Goal: Information Seeking & Learning: Learn about a topic

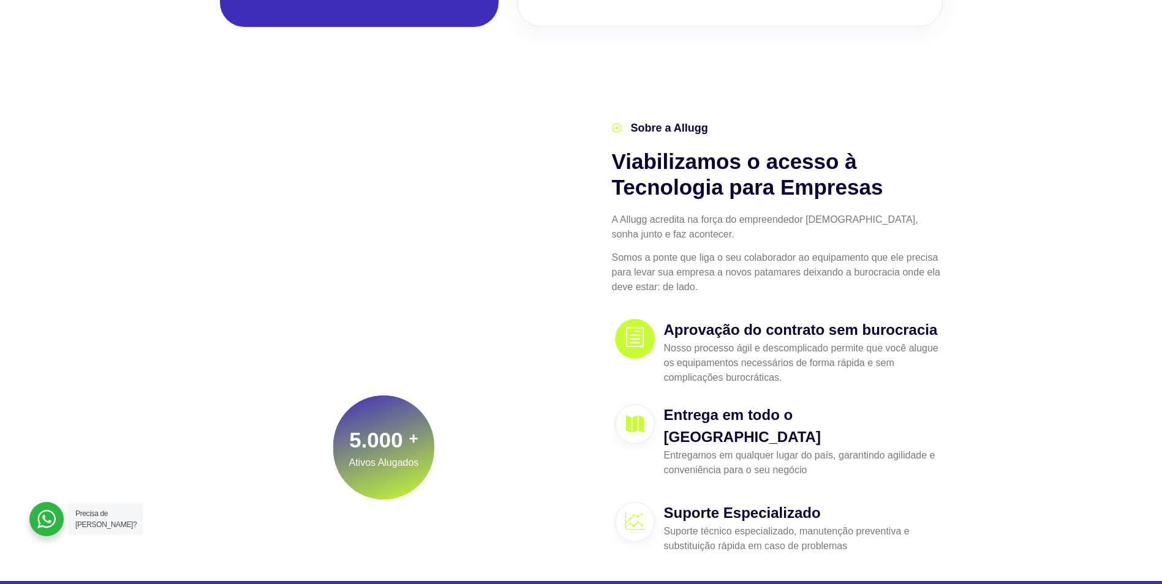
scroll to position [245, 0]
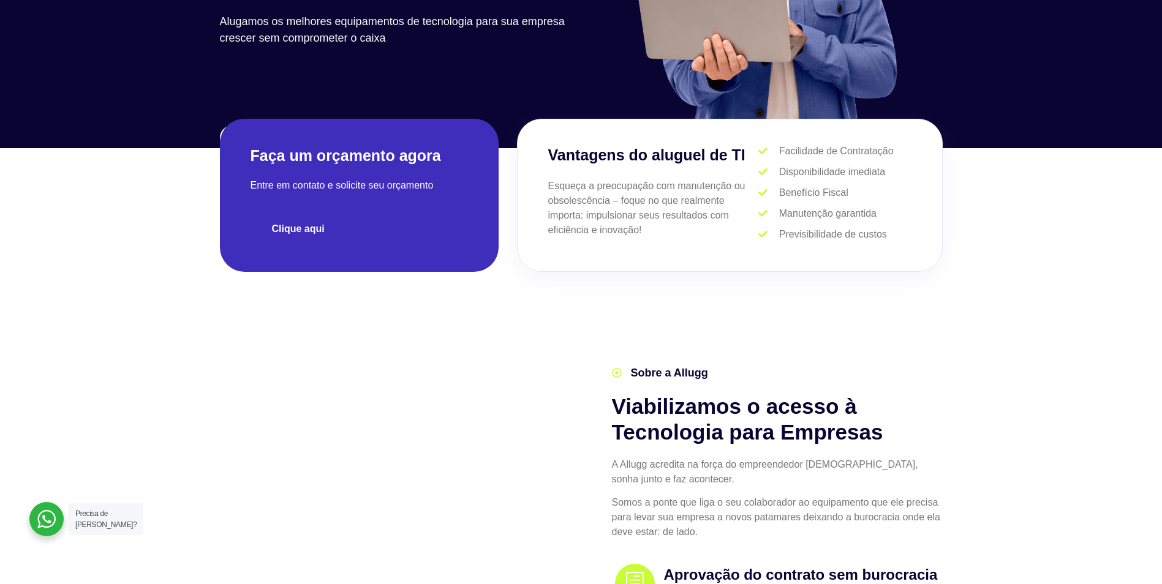
click at [320, 226] on span "Clique aqui" at bounding box center [298, 229] width 53 height 10
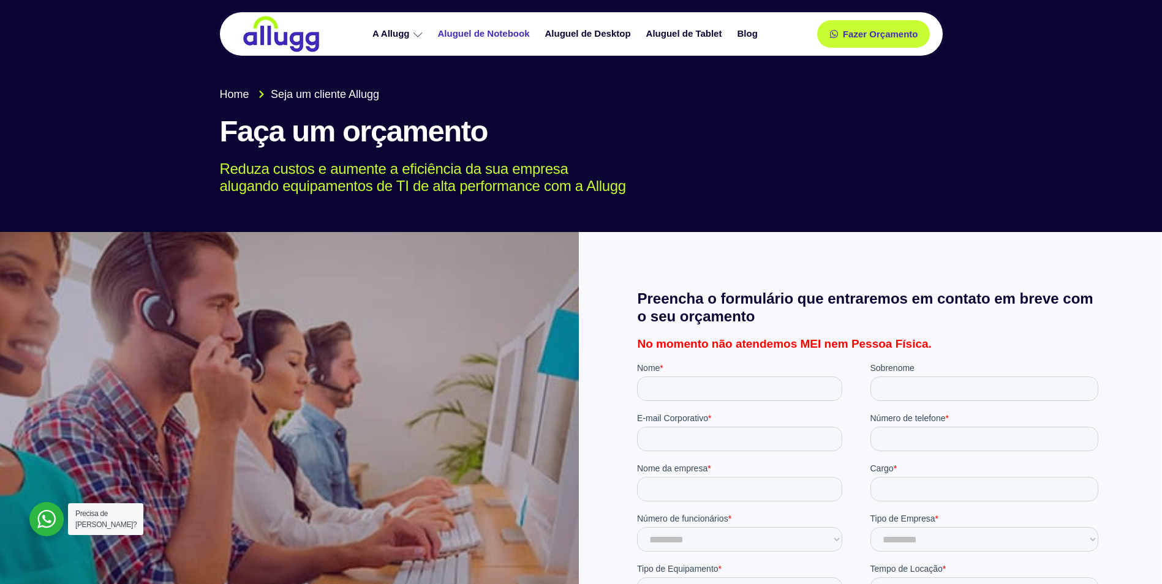
click at [497, 36] on link "Aluguel de Notebook" at bounding box center [485, 33] width 107 height 21
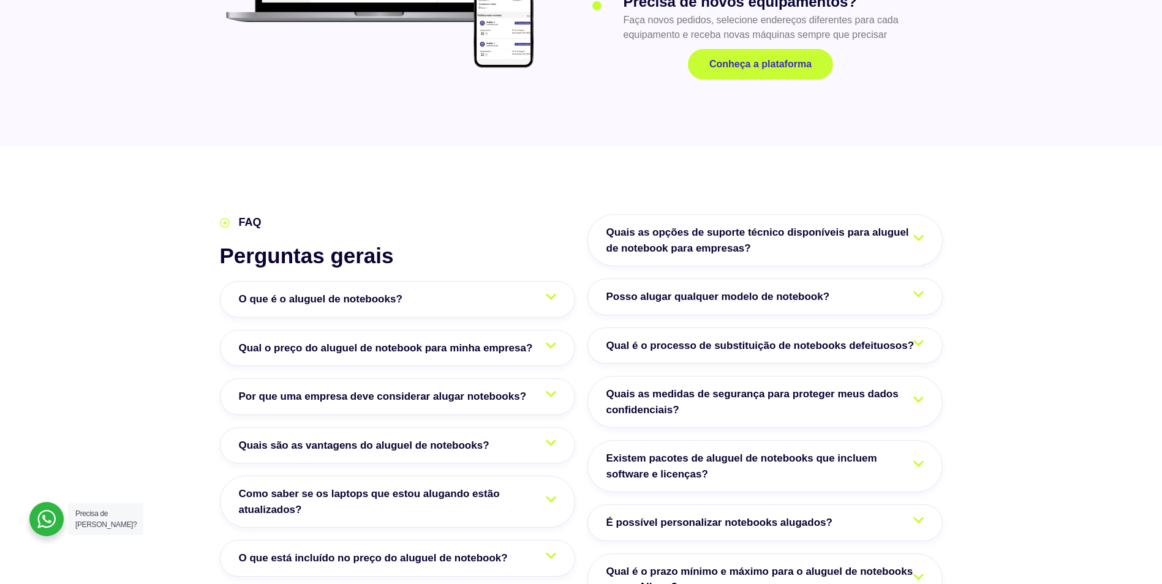
scroll to position [1960, 0]
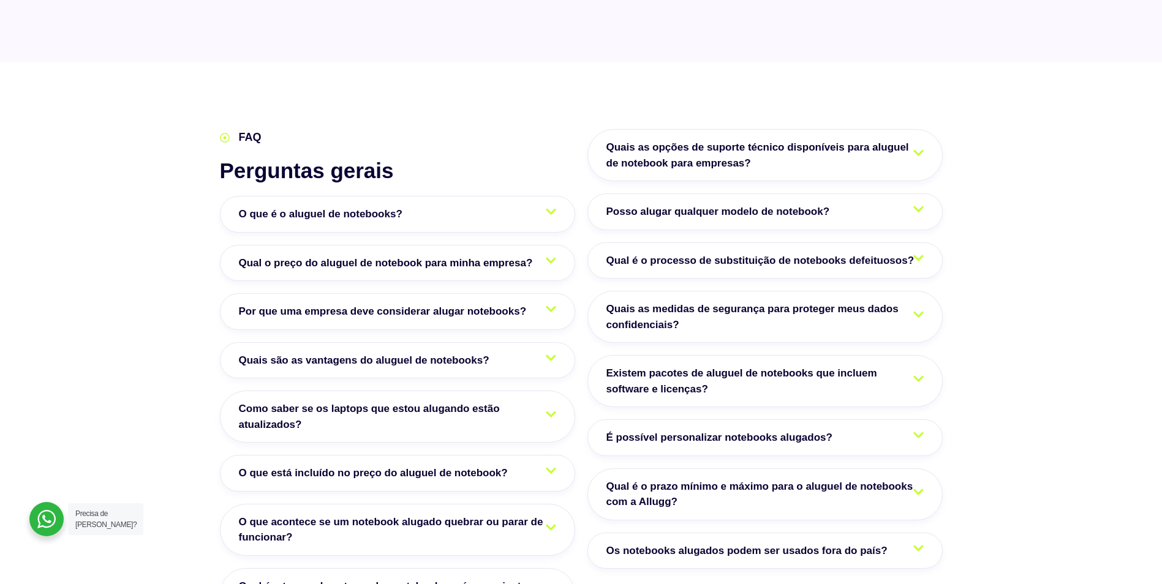
click at [368, 198] on link "O que é o aluguel de notebooks?" at bounding box center [397, 214] width 355 height 37
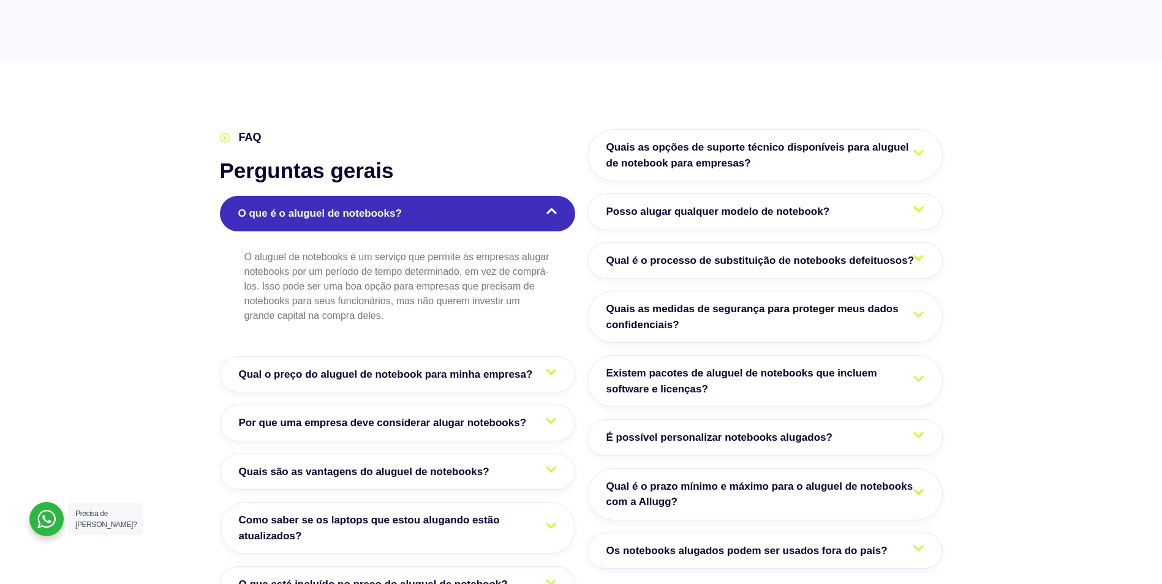
click at [368, 198] on link "O que é o aluguel de notebooks?" at bounding box center [397, 214] width 355 height 36
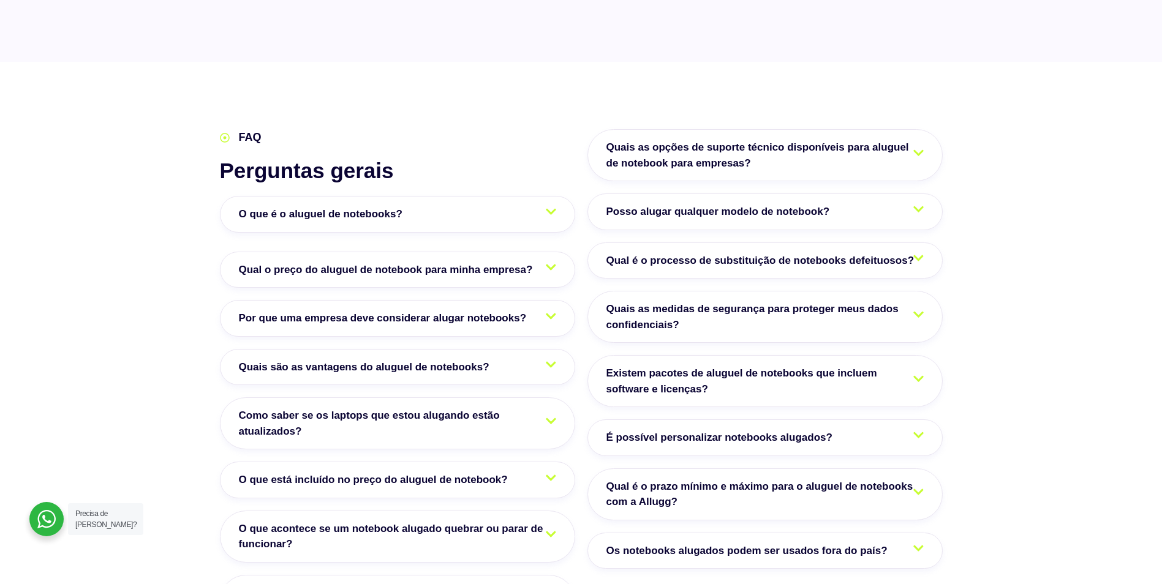
click at [345, 256] on div "O que é o aluguel de notebooks? O aluguel de notebooks é um serviço que permite…" at bounding box center [397, 411] width 355 height 431
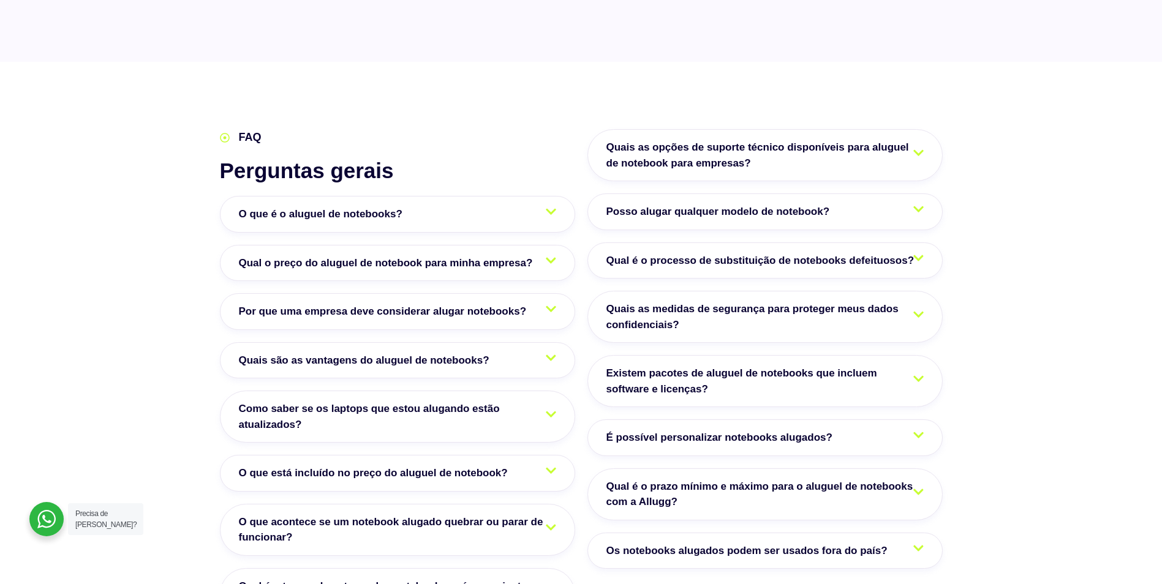
click at [355, 247] on link "Qual o preço do aluguel de notebook para minha empresa?" at bounding box center [397, 263] width 355 height 37
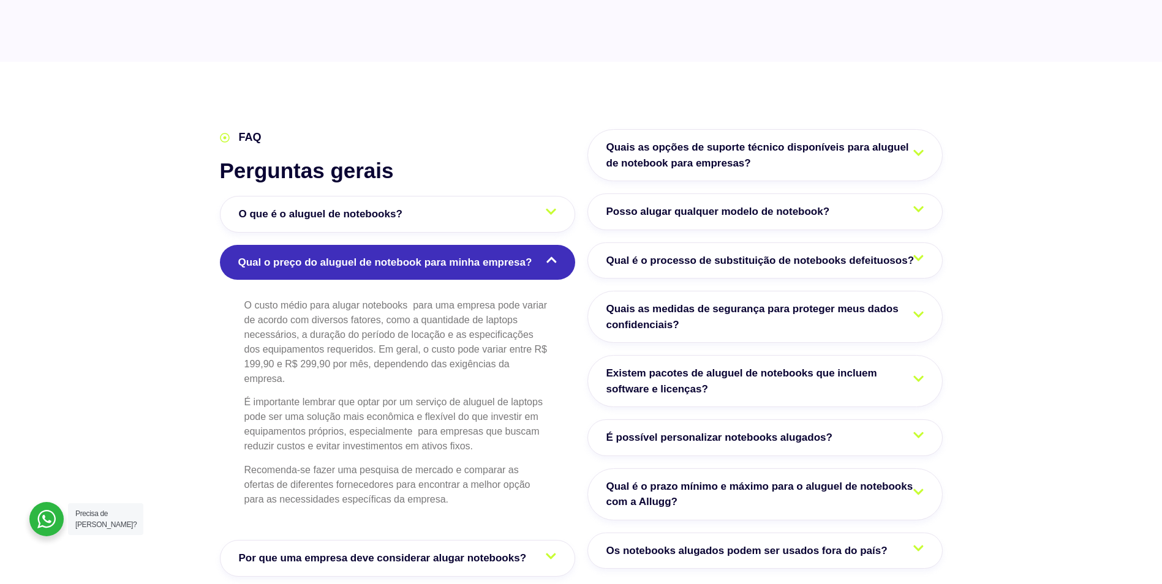
click at [257, 255] on span "Qual o preço do aluguel de notebook para minha empresa?" at bounding box center [388, 263] width 300 height 16
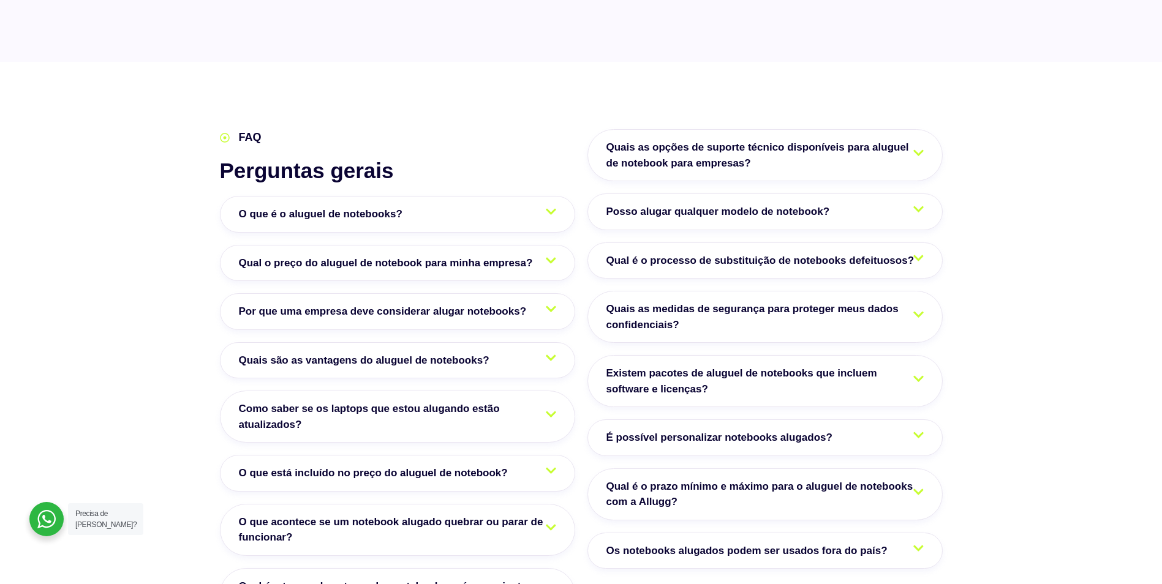
click at [277, 304] on span "Por que uma empresa deve considerar alugar notebooks?" at bounding box center [386, 312] width 294 height 16
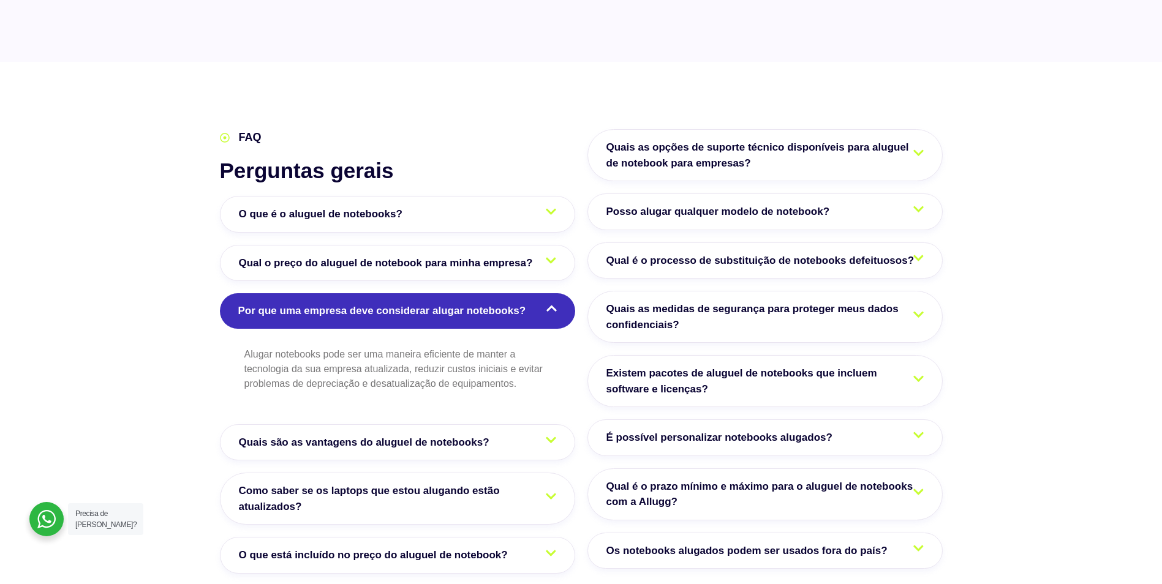
click at [277, 303] on span "Por que uma empresa deve considerar alugar notebooks?" at bounding box center [385, 311] width 294 height 16
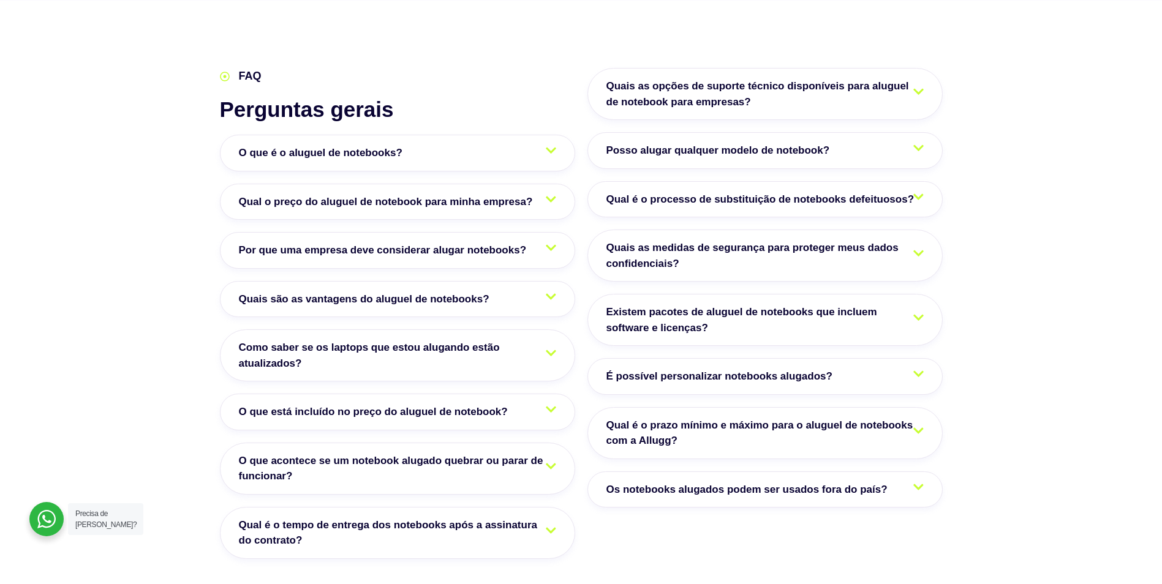
click at [228, 281] on link "Quais são as vantagens do aluguel de notebooks?" at bounding box center [397, 299] width 355 height 37
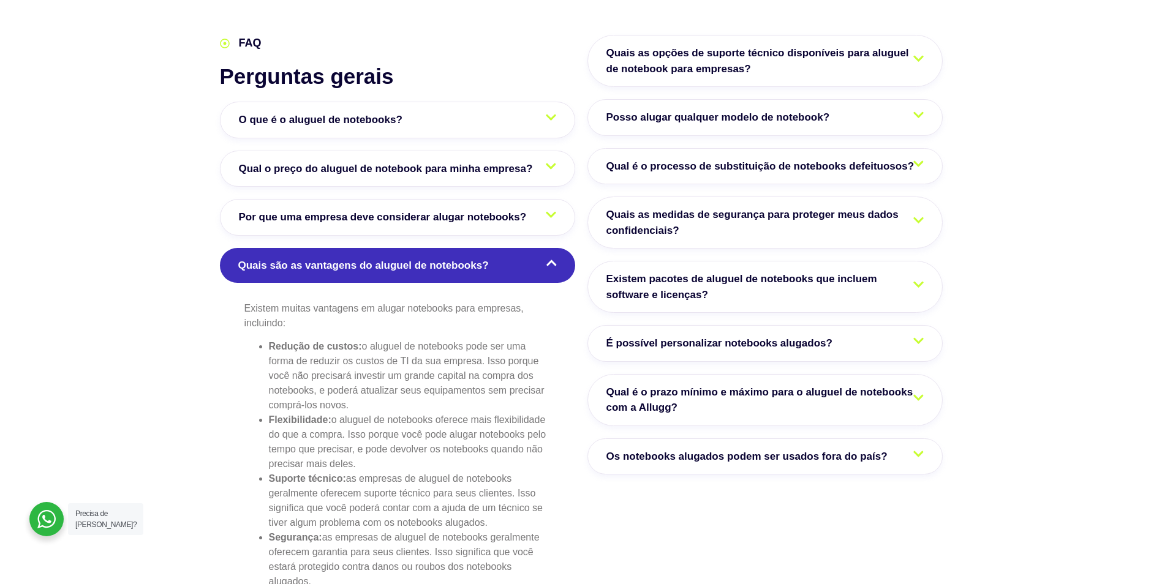
scroll to position [2082, 0]
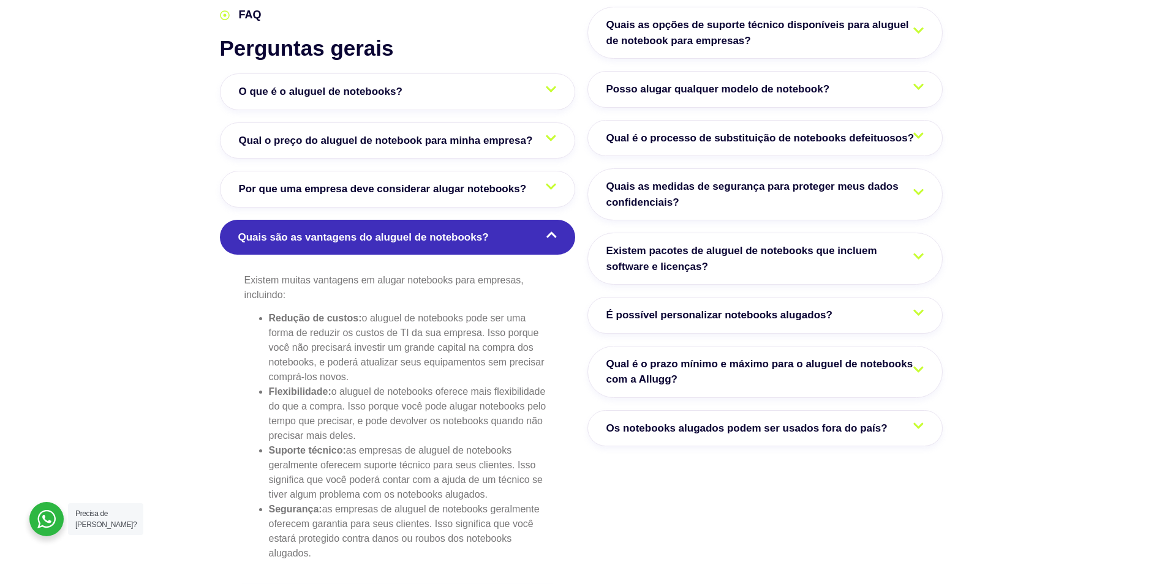
click at [279, 230] on span "Quais são as vantagens do aluguel de notebooks?" at bounding box center [366, 238] width 257 height 16
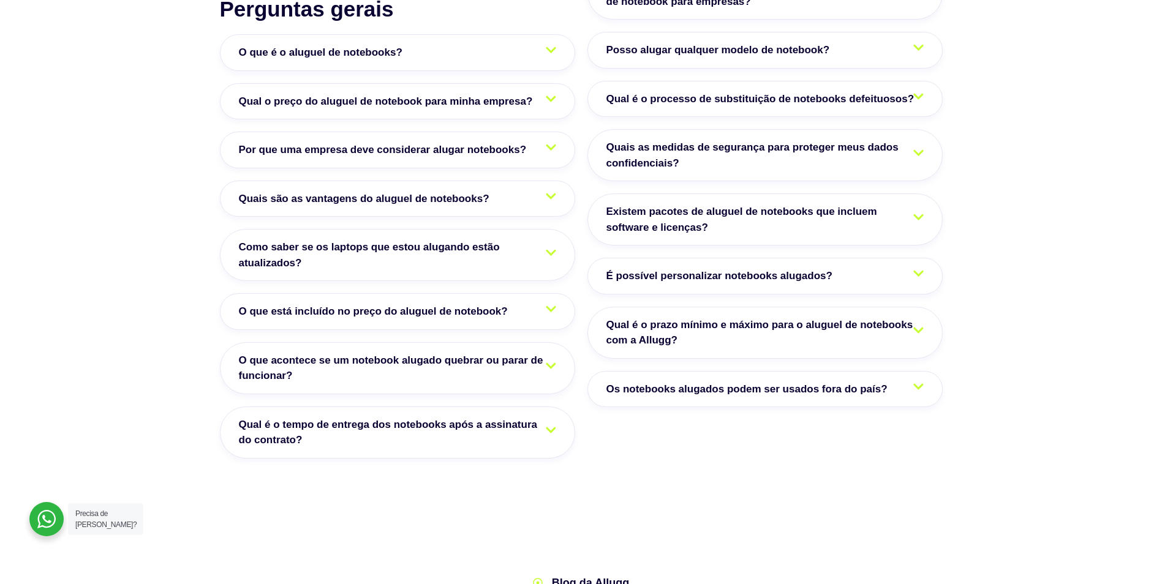
scroll to position [2144, 0]
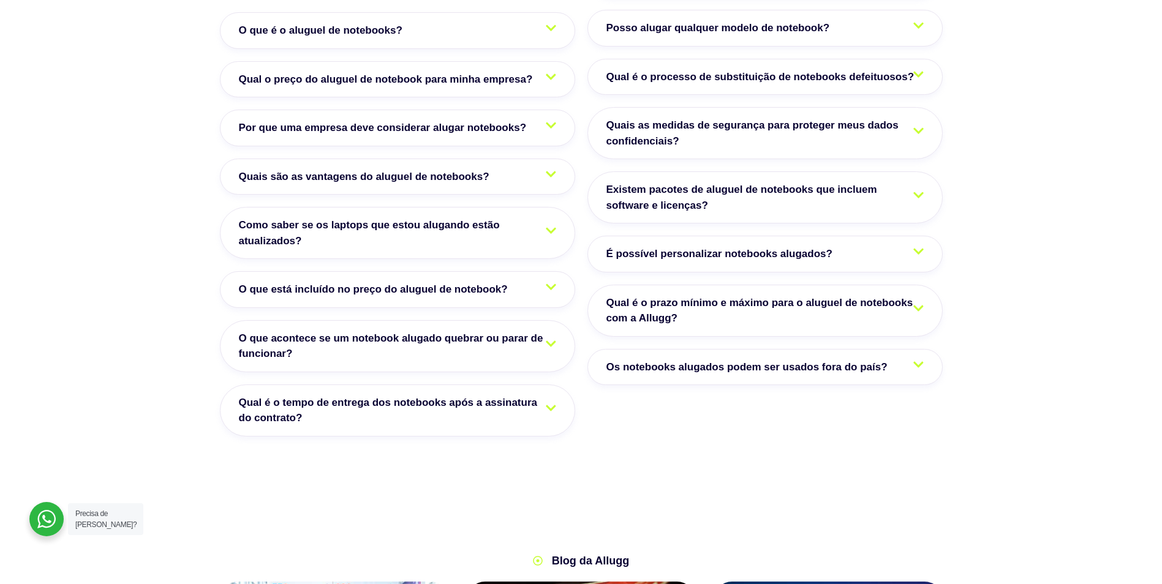
click at [300, 220] on link "Como saber se os laptops que estou alugando estão atualizados?" at bounding box center [397, 233] width 355 height 52
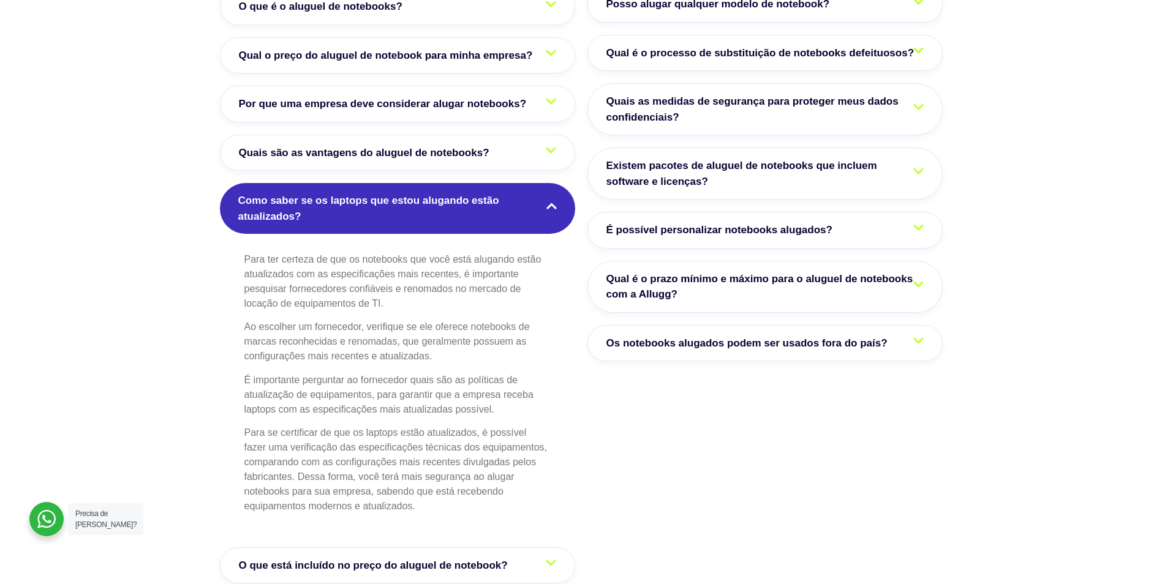
scroll to position [2205, 0]
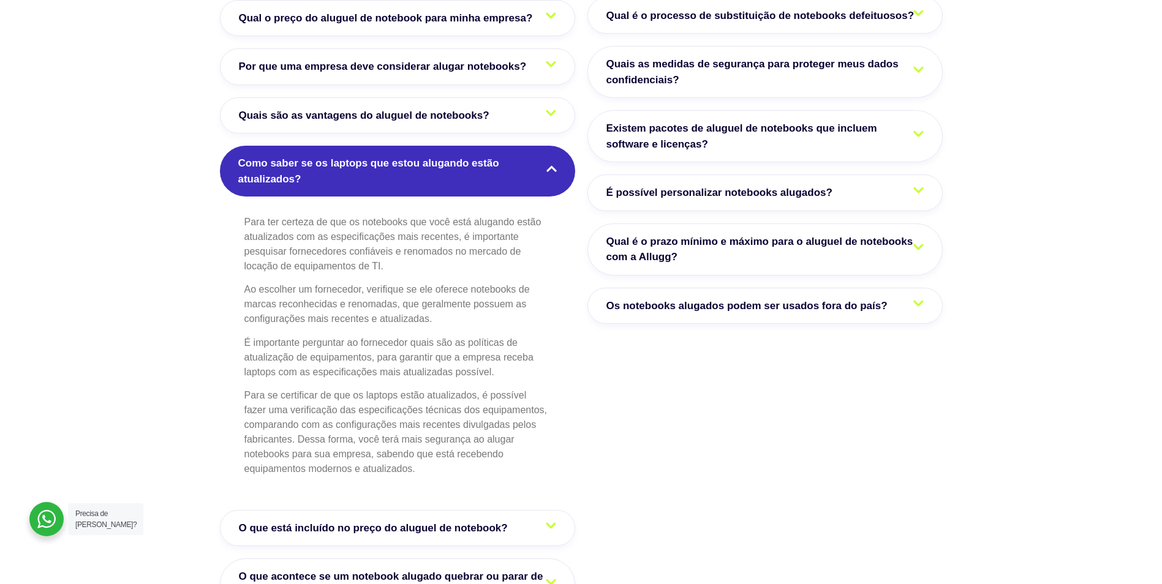
click at [311, 163] on link "Como saber se os laptops que estou alugando estão atualizados?" at bounding box center [397, 171] width 355 height 51
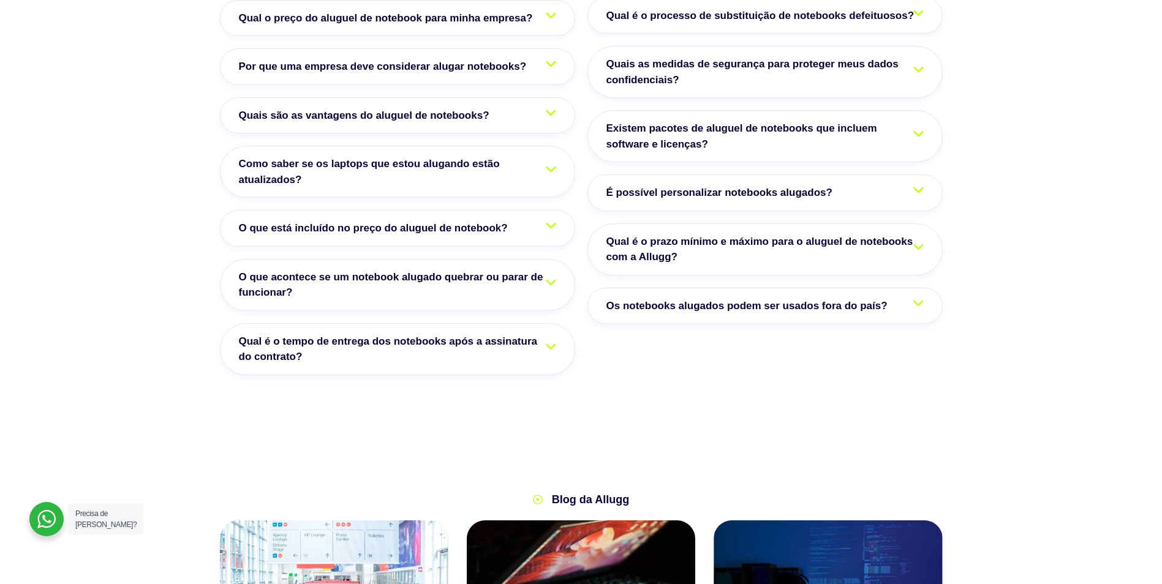
click at [290, 220] on span "O que está incluído no preço do aluguel de notebook?" at bounding box center [376, 228] width 275 height 16
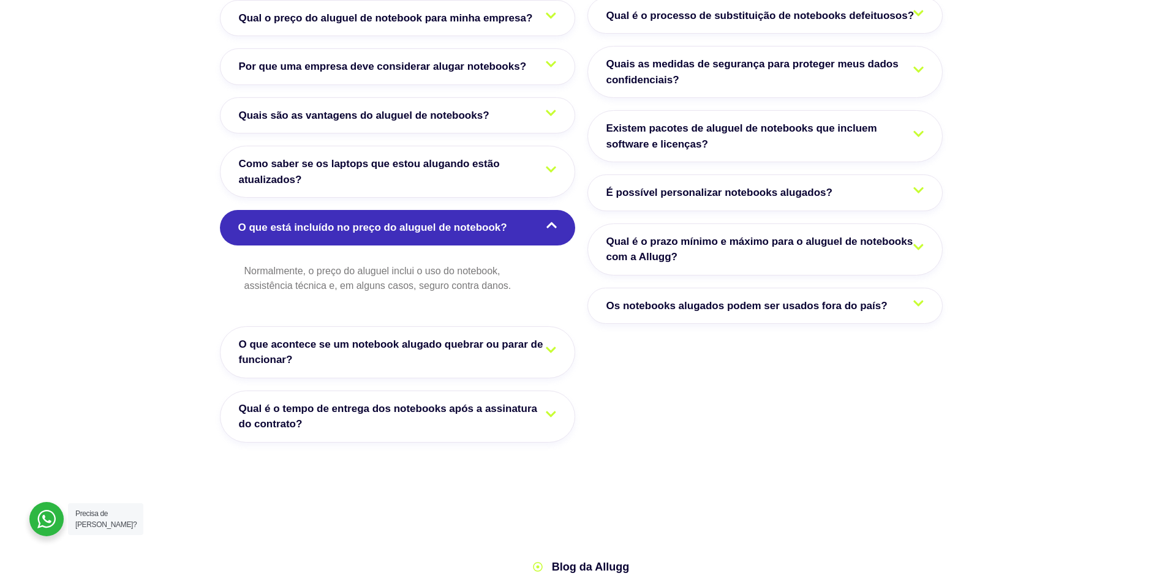
click at [290, 220] on span "O que está incluído no preço do aluguel de notebook?" at bounding box center [375, 228] width 275 height 16
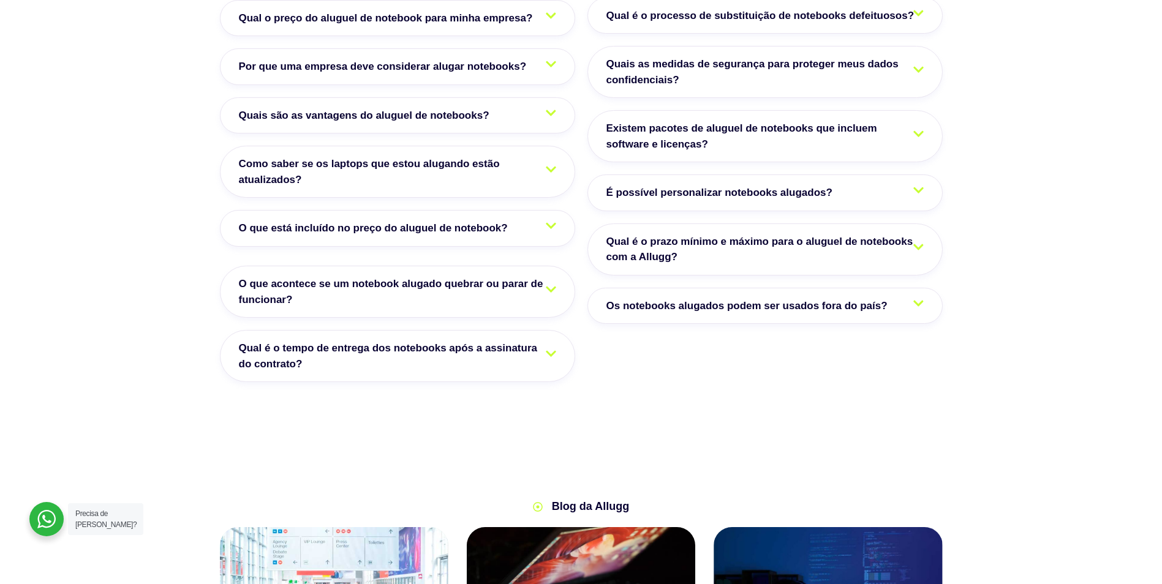
click at [281, 276] on span "O que acontece se um notebook alugado quebrar ou parar de funcionar?" at bounding box center [397, 291] width 317 height 31
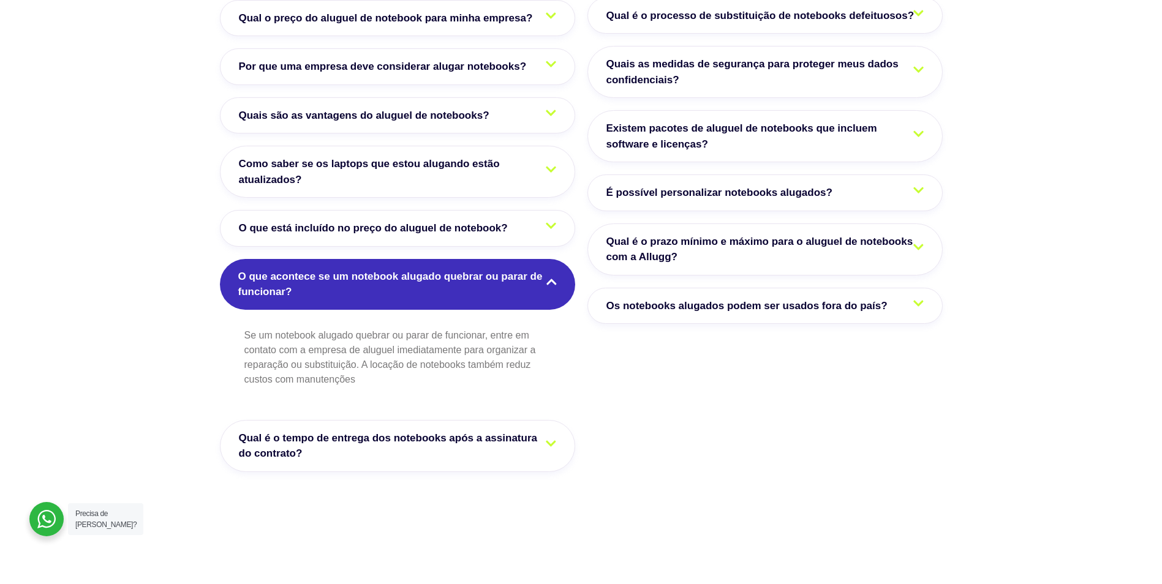
click at [281, 269] on span "O que acontece se um notebook alugado quebrar ou parar de funcionar?" at bounding box center [397, 284] width 318 height 31
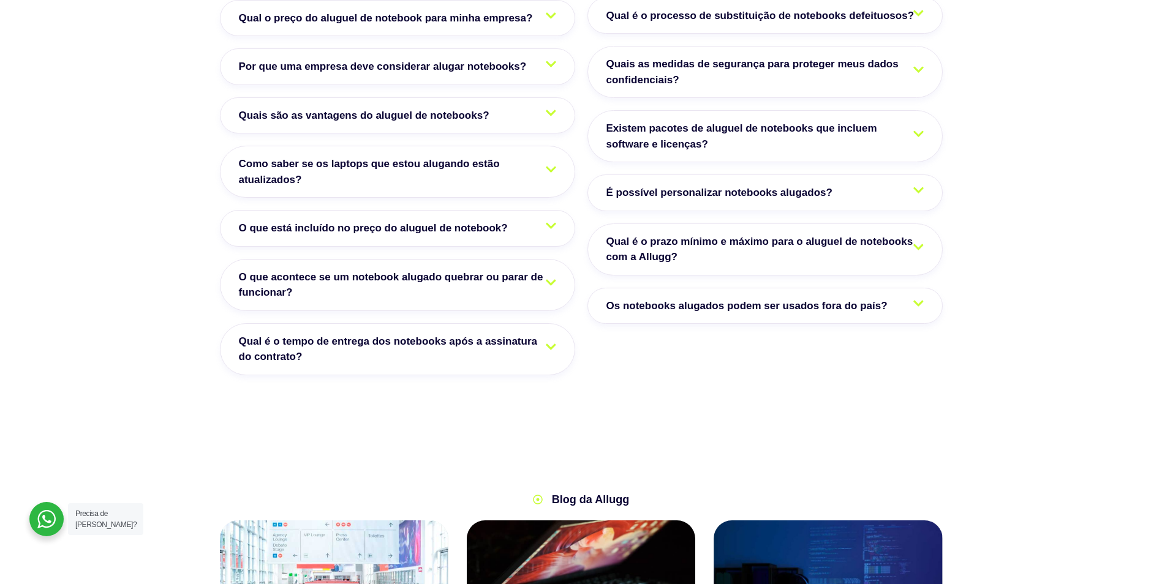
click at [420, 334] on span "Qual é o tempo de entrega dos notebooks após a assinatura do contrato?" at bounding box center [397, 349] width 317 height 31
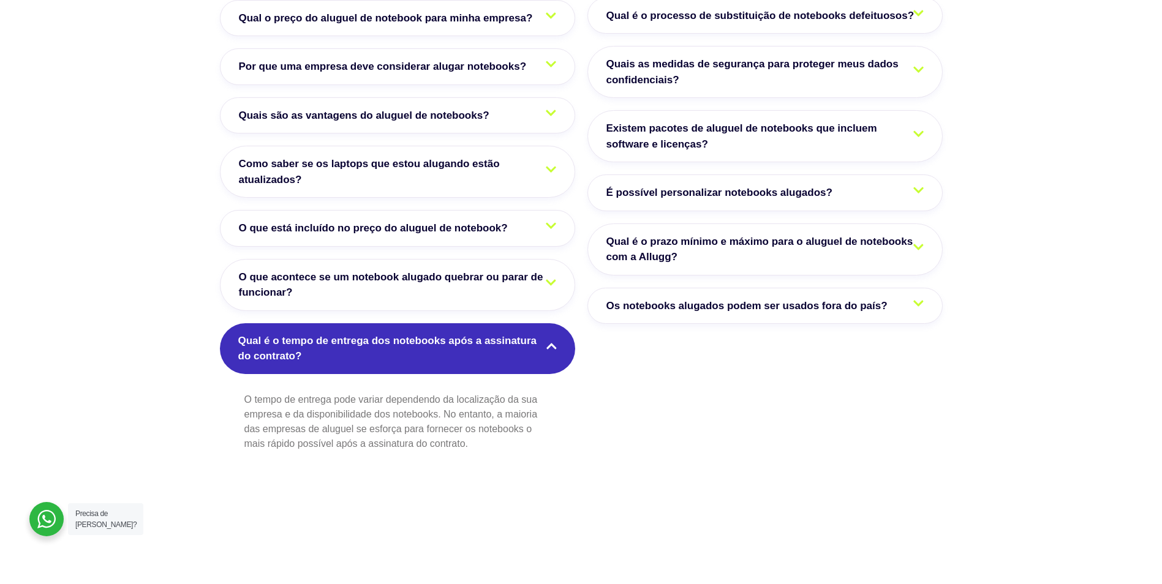
click at [420, 333] on span "Qual é o tempo de entrega dos notebooks após a assinatura do contrato?" at bounding box center [397, 348] width 318 height 31
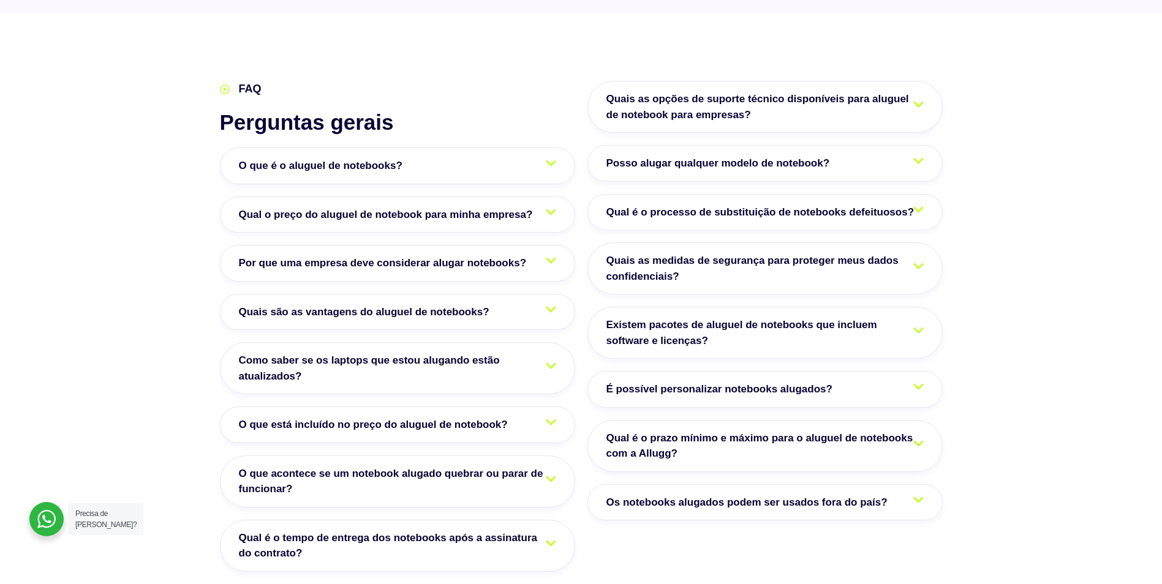
scroll to position [1899, 0]
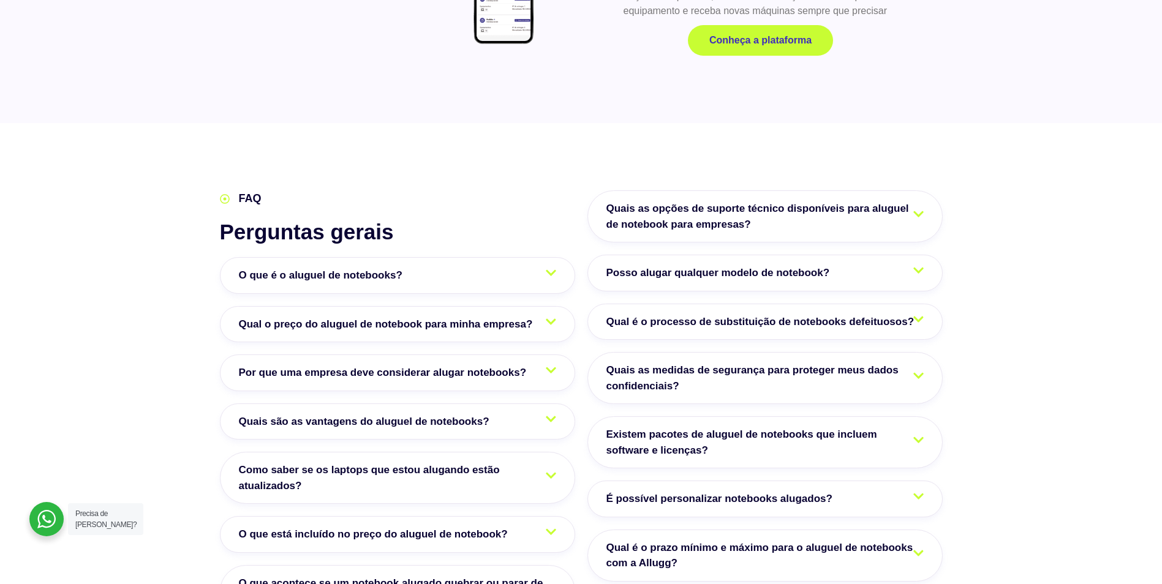
click at [863, 202] on span "Quais as opções de suporte técnico disponíveis para aluguel de notebook para em…" at bounding box center [764, 216] width 317 height 31
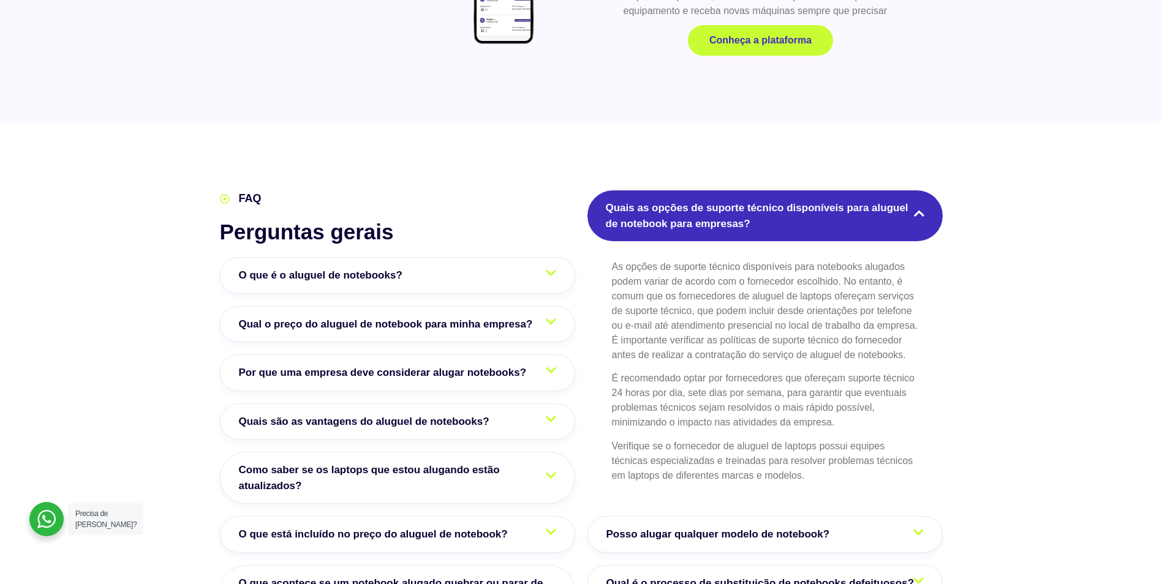
click at [861, 202] on span "Quais as opções de suporte técnico disponíveis para aluguel de notebook para em…" at bounding box center [765, 215] width 318 height 31
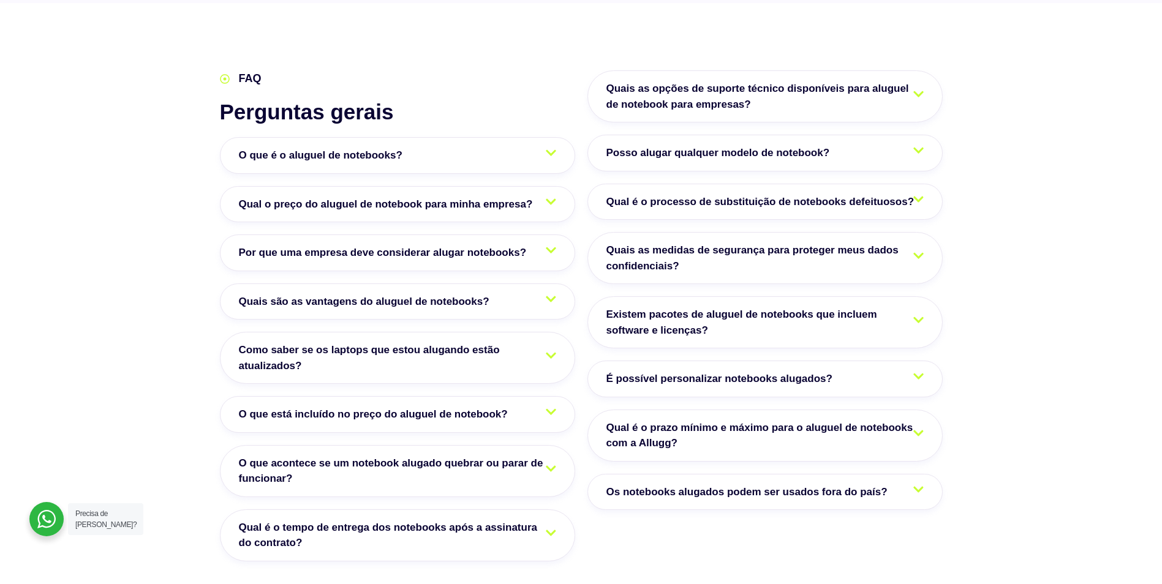
scroll to position [2021, 0]
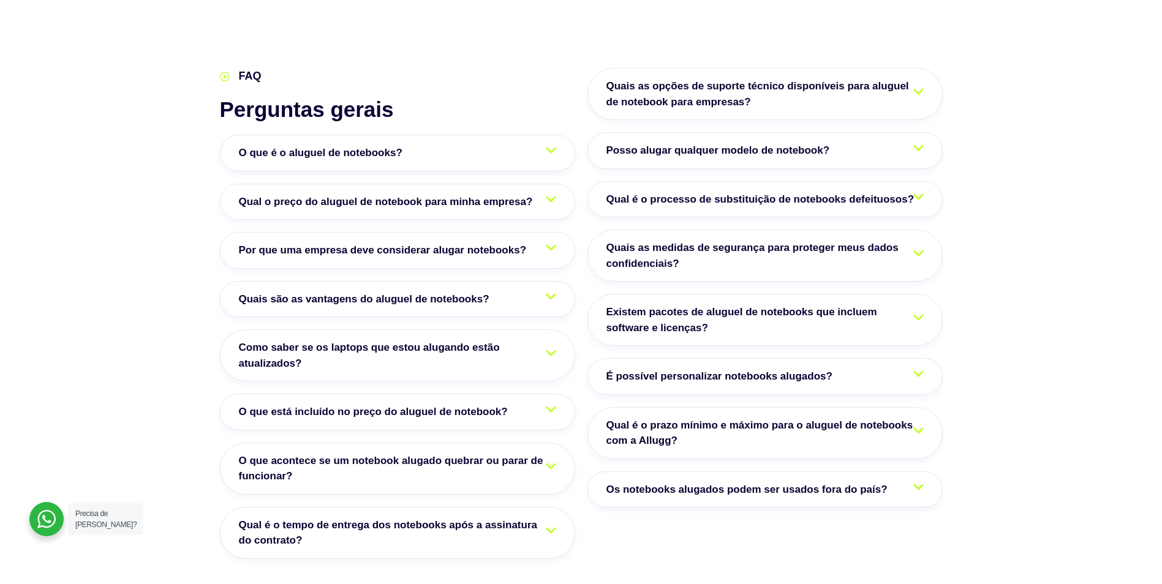
click at [693, 137] on link "Posso alugar qualquer modelo de notebook?" at bounding box center [764, 150] width 355 height 37
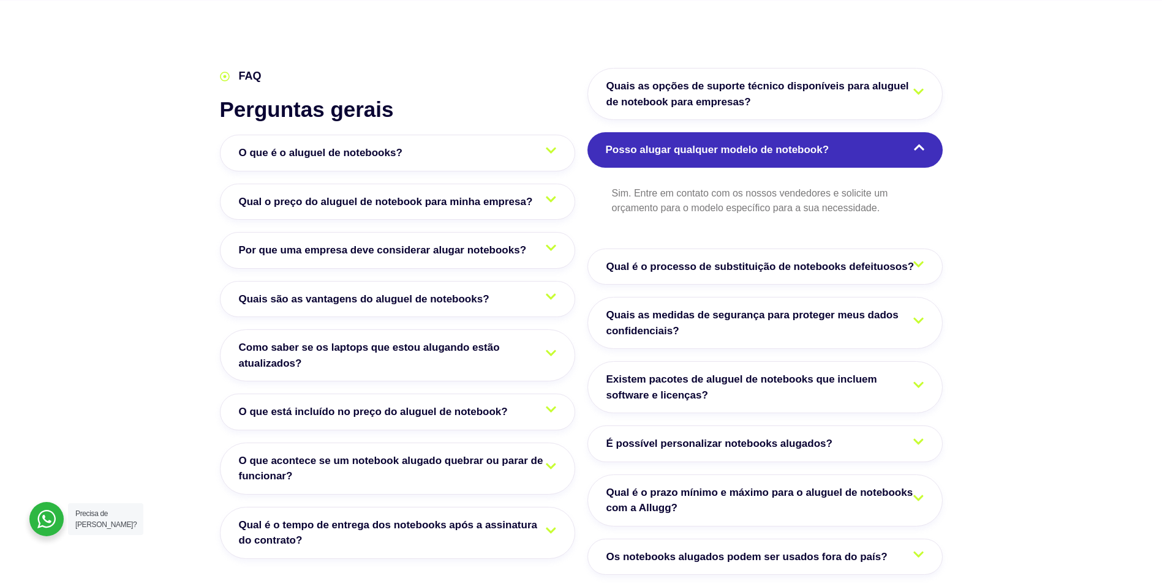
click at [693, 132] on link "Posso alugar qualquer modelo de notebook?" at bounding box center [764, 150] width 355 height 36
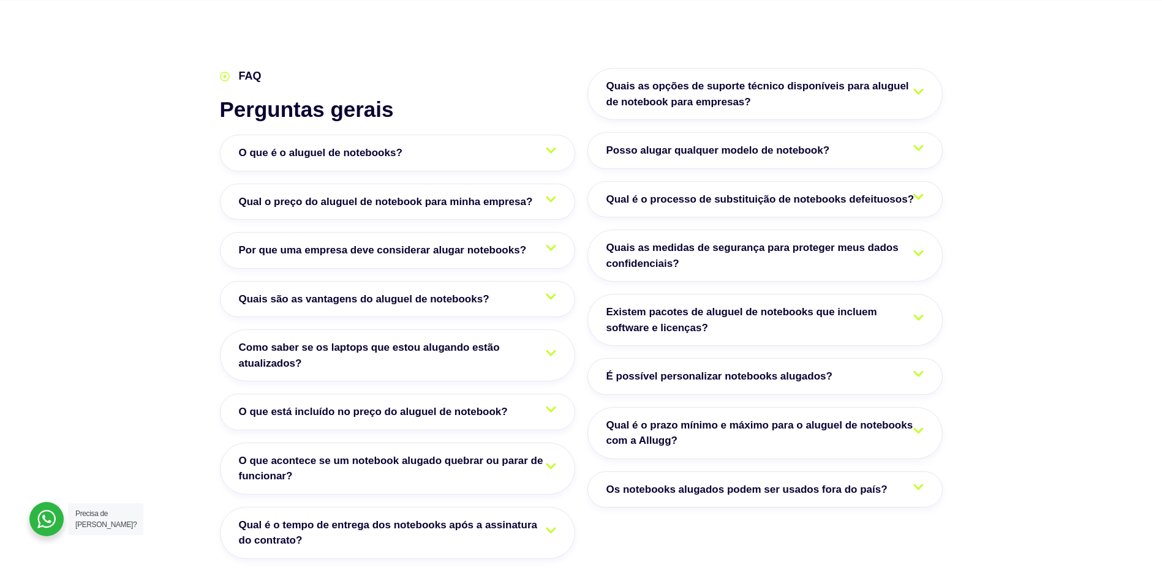
click at [703, 192] on span "Qual é o processo de substituição de notebooks defeituosos?" at bounding box center [763, 200] width 314 height 16
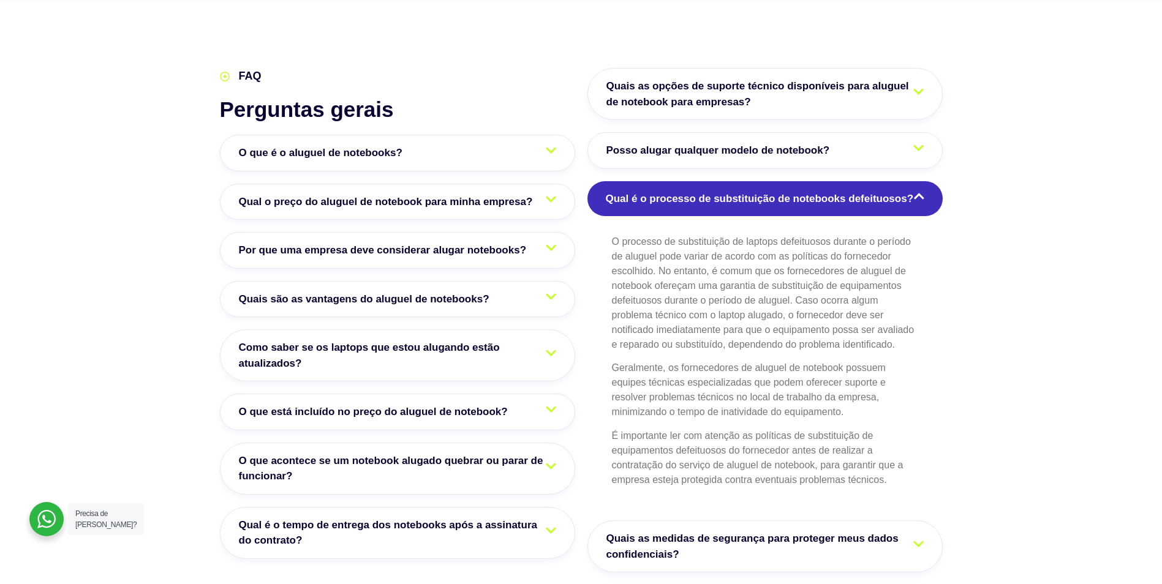
click at [702, 191] on span "Qual é o processo de substituição de notebooks defeituosos?" at bounding box center [763, 199] width 314 height 16
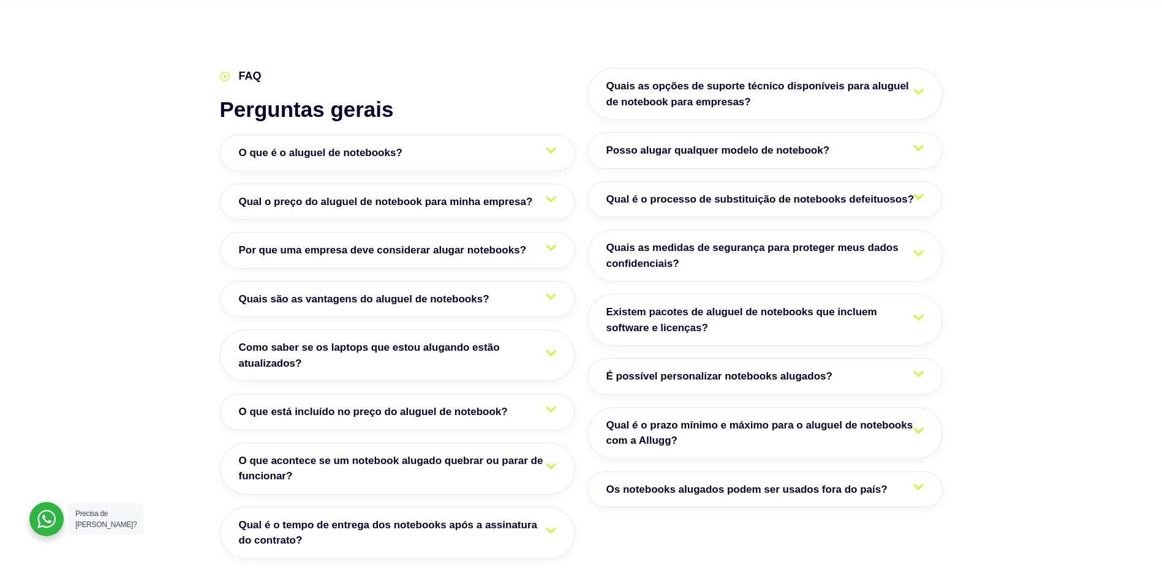
click at [768, 304] on span "Existem pacotes de aluguel de notebooks que incluem software e licenças?" at bounding box center [764, 319] width 317 height 31
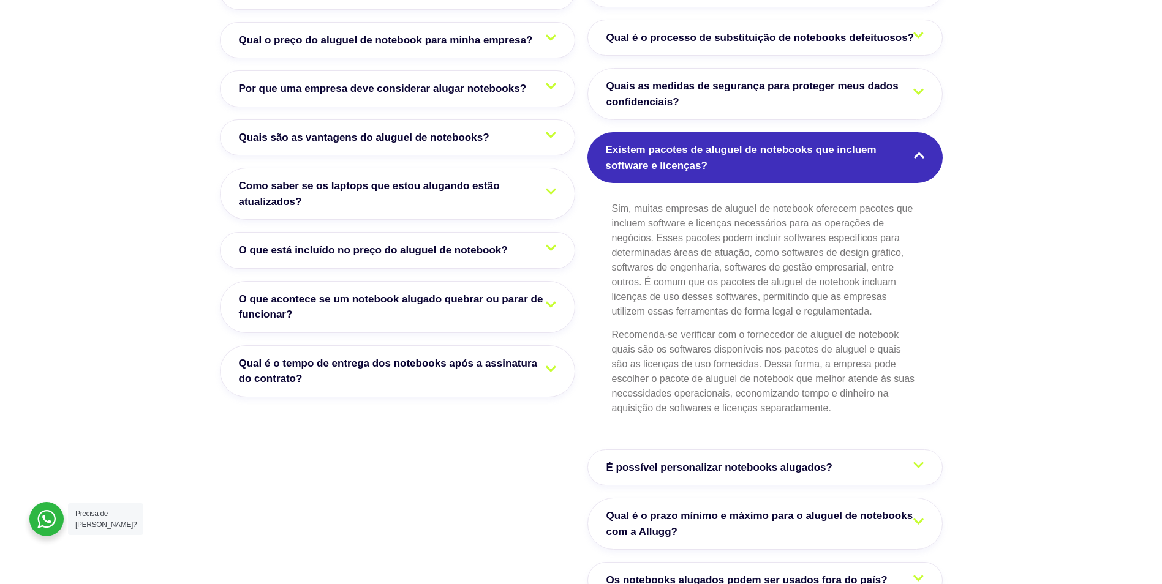
scroll to position [2205, 0]
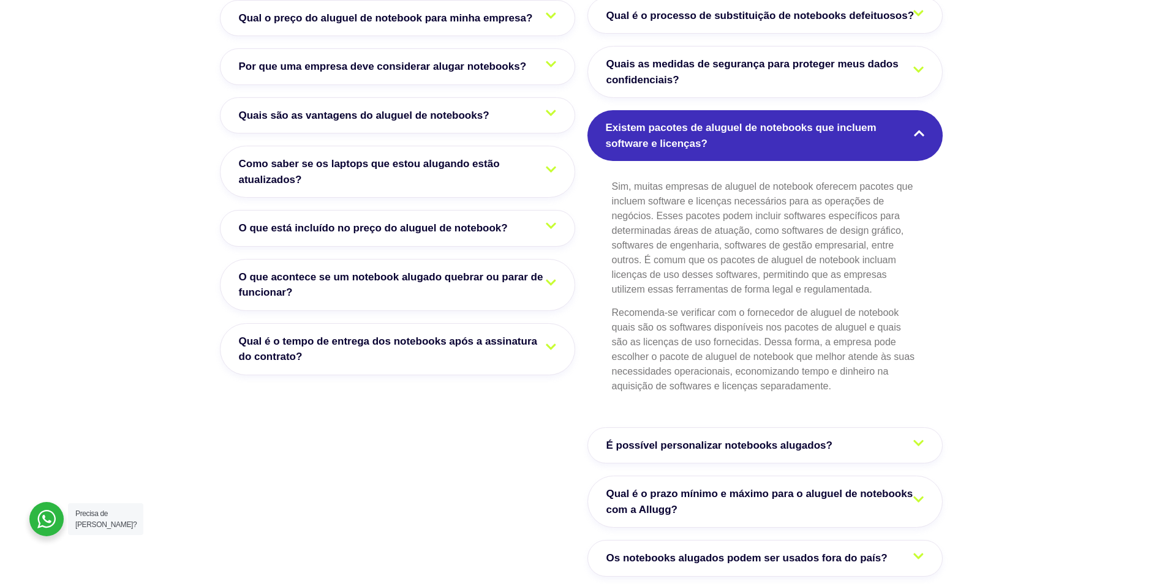
click at [675, 120] on span "Existem pacotes de aluguel de notebooks que incluem software e licenças?" at bounding box center [765, 135] width 318 height 31
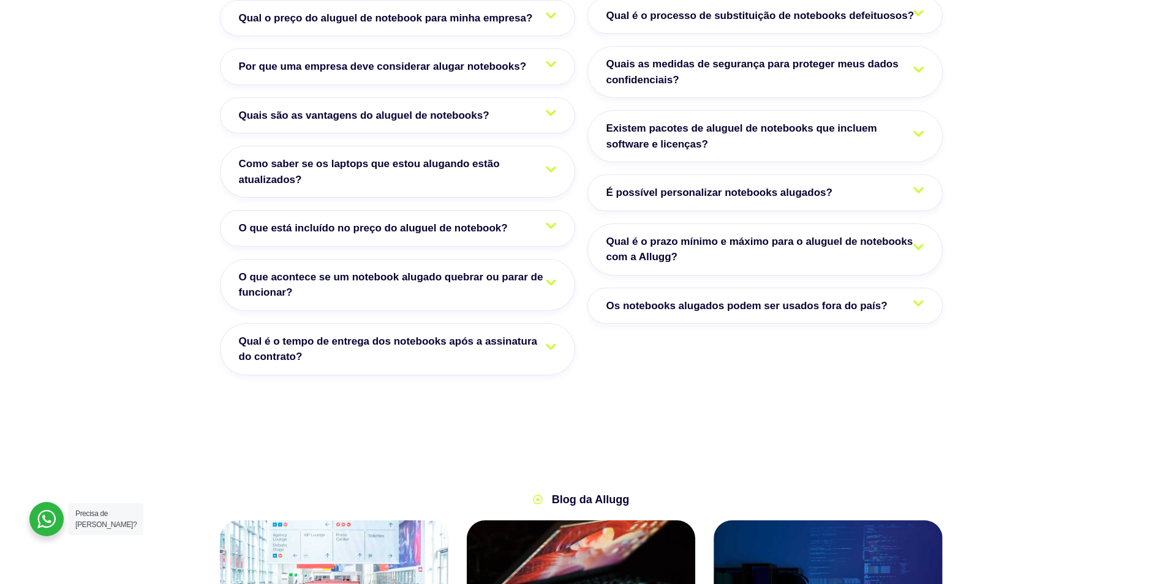
click at [676, 185] on span "É possível personalizar notebooks alugados?" at bounding box center [722, 193] width 232 height 16
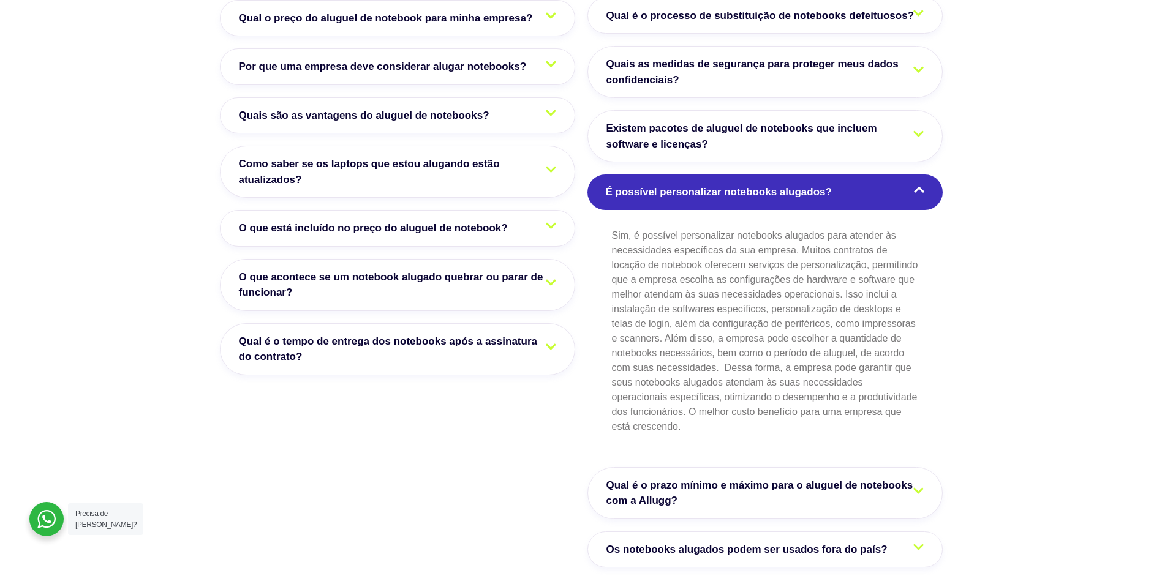
click at [676, 184] on span "É possível personalizar notebooks alugados?" at bounding box center [722, 192] width 232 height 16
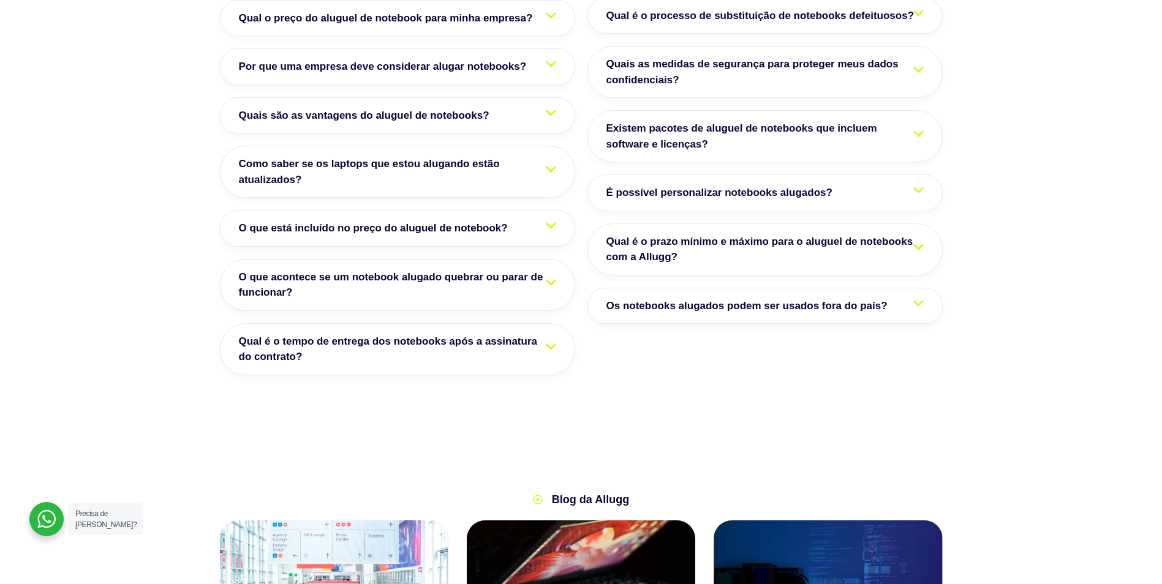
click at [748, 234] on span "Qual é o prazo mínimo e máximo para o aluguel de notebooks com a Allugg?" at bounding box center [764, 249] width 317 height 31
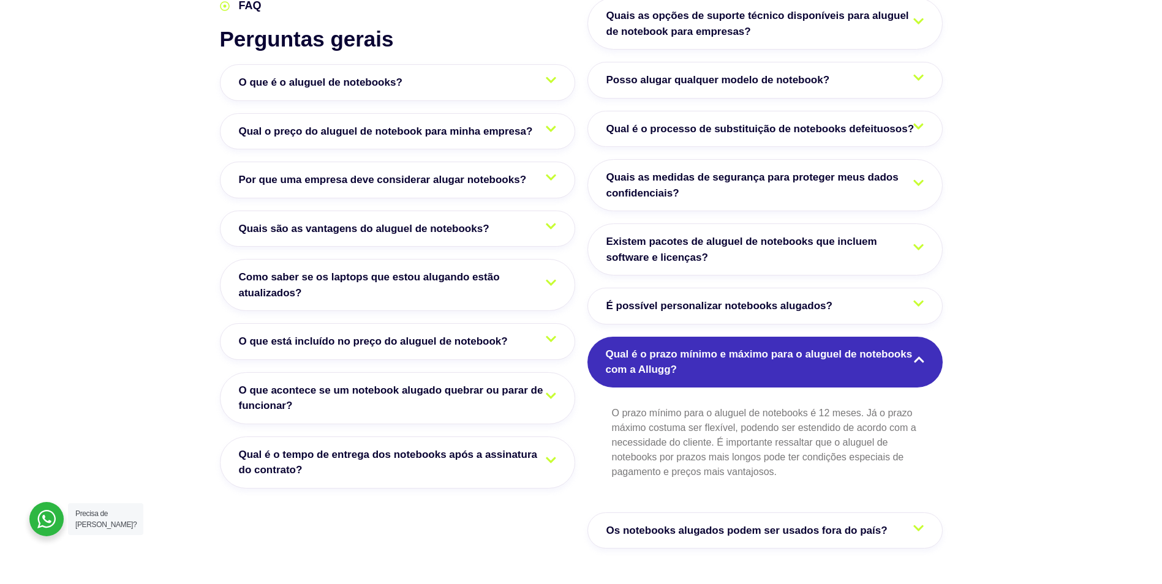
scroll to position [2082, 0]
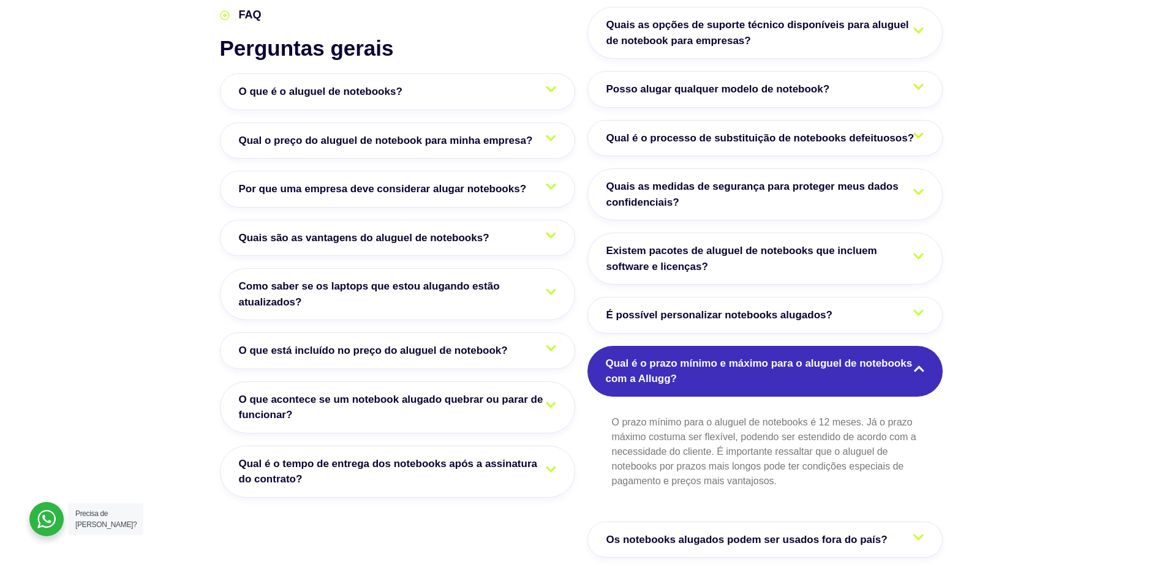
click at [686, 522] on link "Os notebooks alugados podem ser usados fora do país?" at bounding box center [764, 540] width 355 height 37
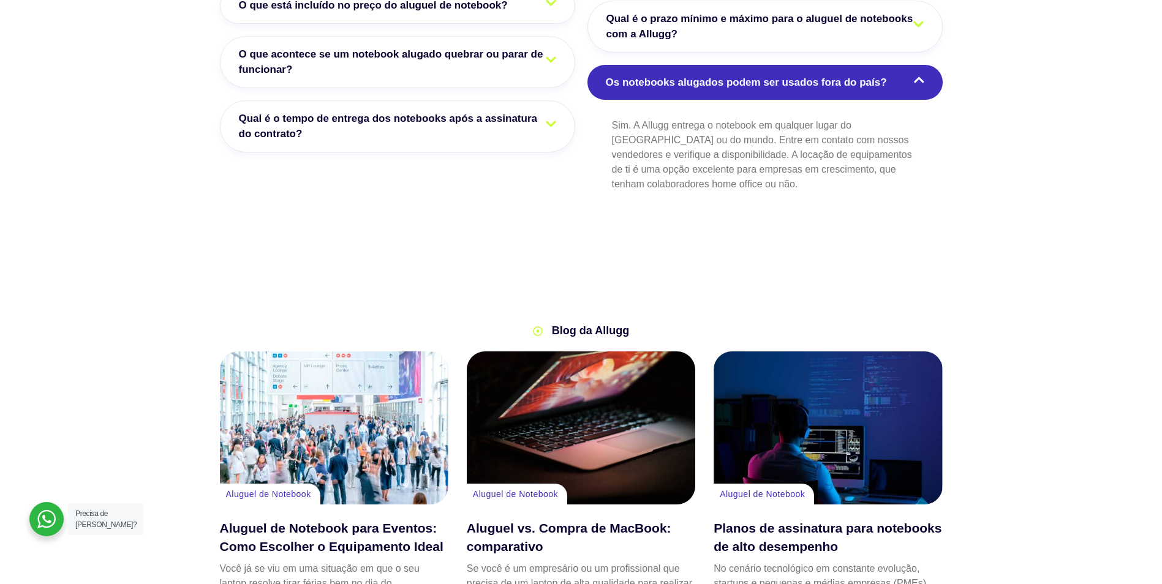
scroll to position [2572, 0]
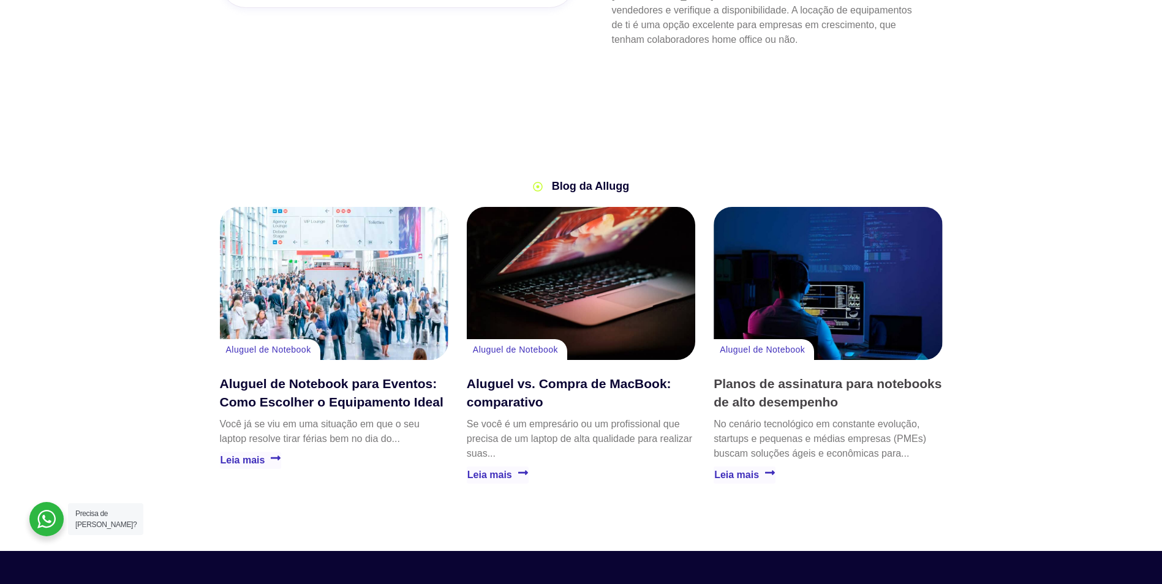
click at [767, 377] on link "Planos de assinatura para notebooks de alto desempenho" at bounding box center [828, 393] width 228 height 32
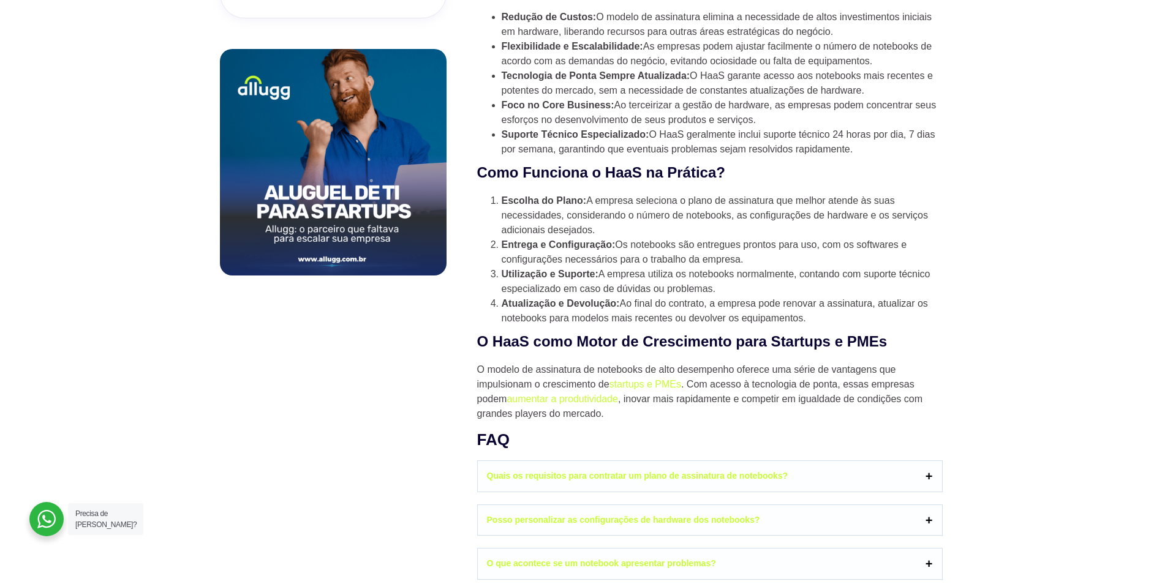
scroll to position [919, 0]
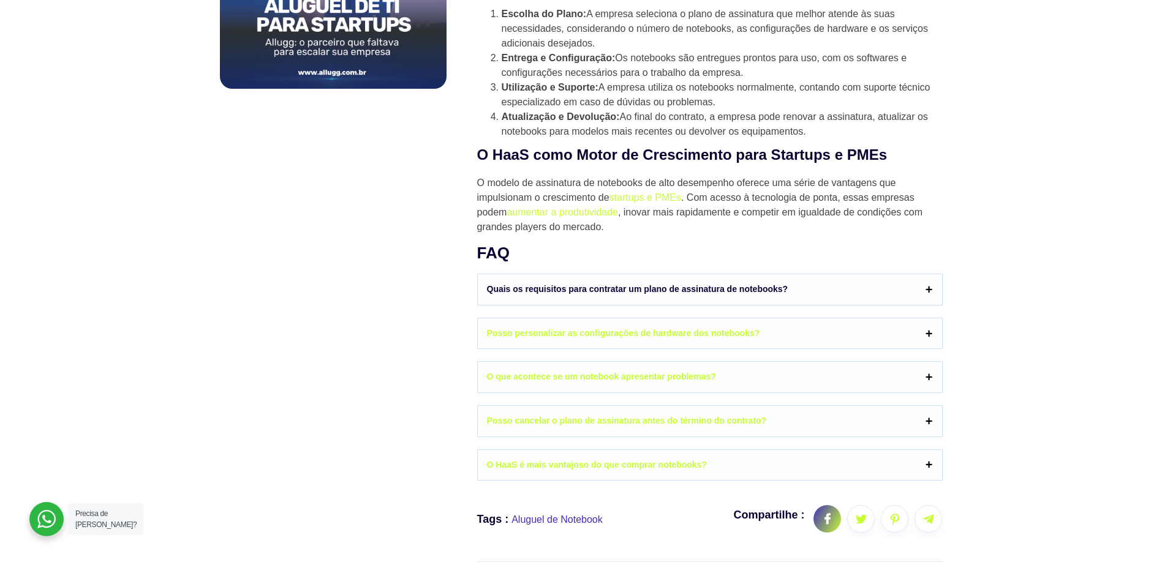
click at [525, 287] on link "Quais os requisitos para contratar um plano de assinatura de notebooks?" at bounding box center [710, 289] width 464 height 31
